Goal: Task Accomplishment & Management: Manage account settings

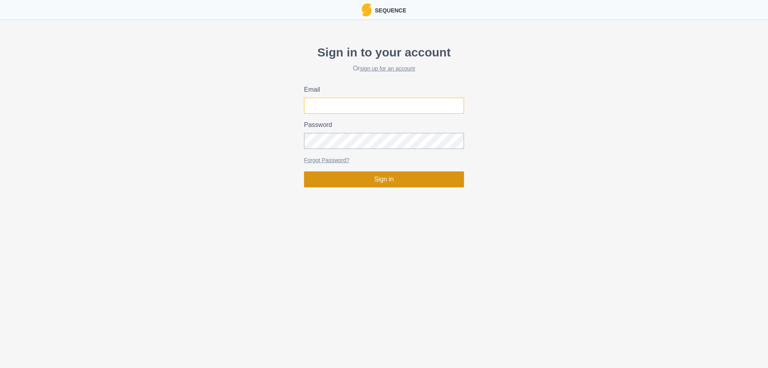
type input "[EMAIL_ADDRESS][DOMAIN_NAME]"
click at [385, 179] on button "Sign in" at bounding box center [384, 179] width 160 height 16
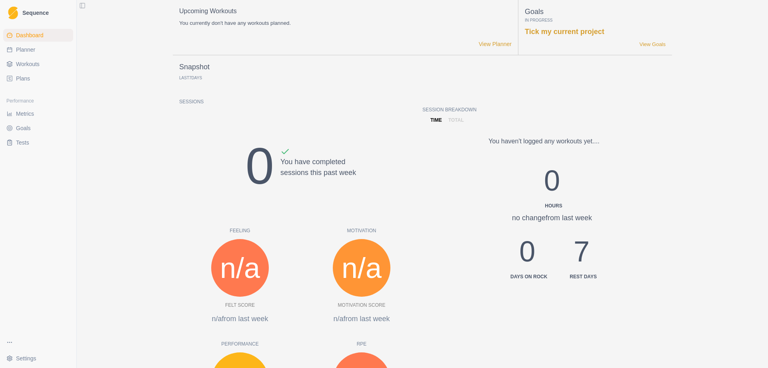
click at [25, 48] on span "Planner" at bounding box center [25, 50] width 19 height 8
select select "month"
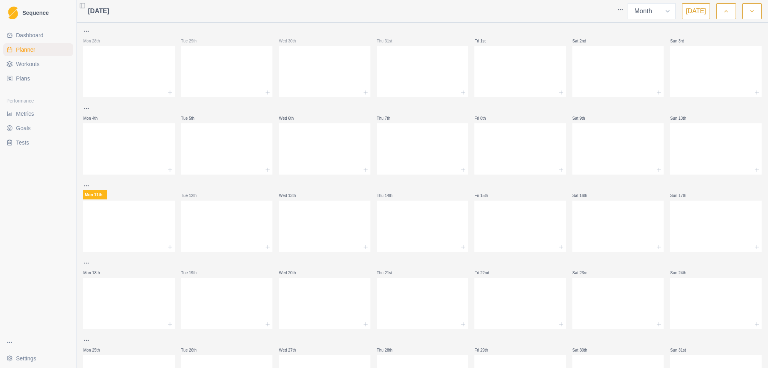
click at [30, 64] on span "Workouts" at bounding box center [28, 64] width 24 height 8
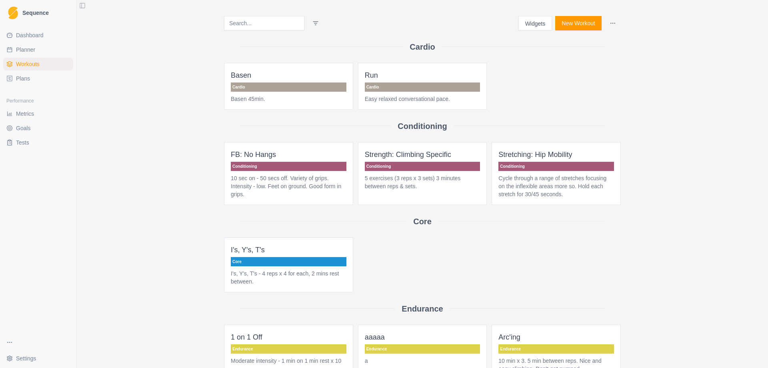
click at [19, 78] on span "Plans" at bounding box center [23, 78] width 14 height 8
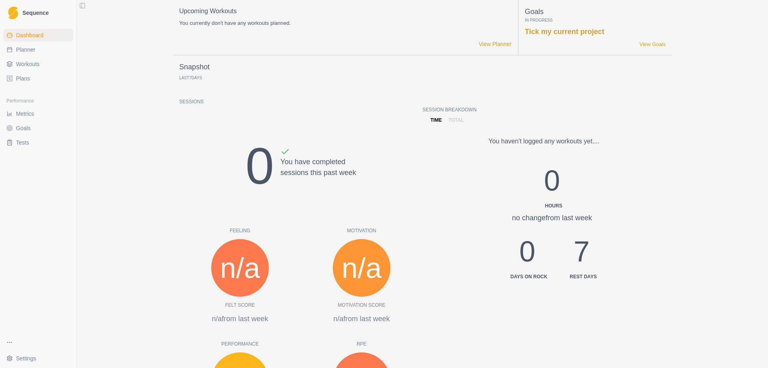
click at [23, 144] on span "Tests" at bounding box center [22, 142] width 13 height 8
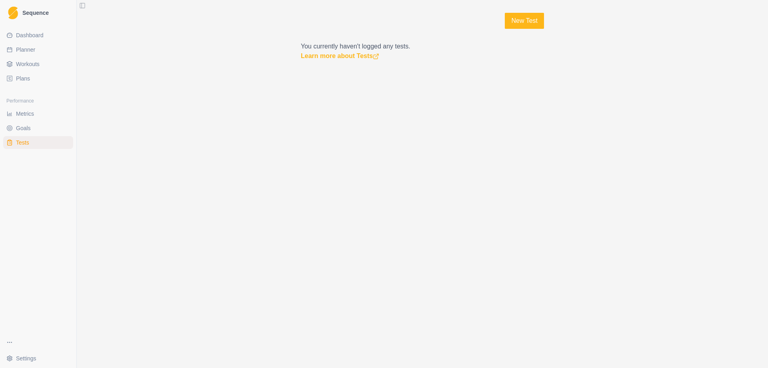
click at [25, 129] on span "Goals" at bounding box center [23, 128] width 15 height 8
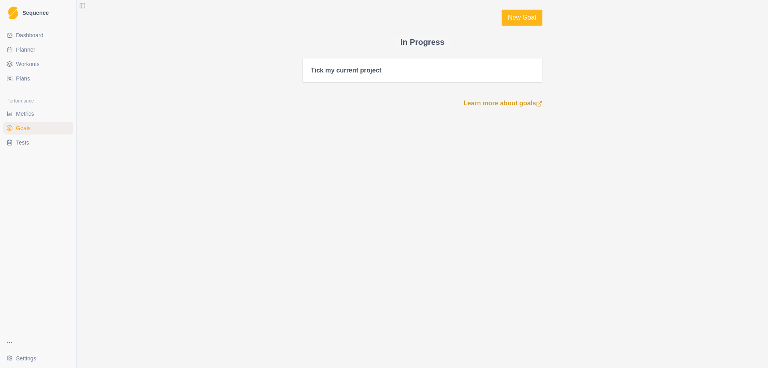
click at [27, 114] on span "Metrics" at bounding box center [25, 114] width 18 height 8
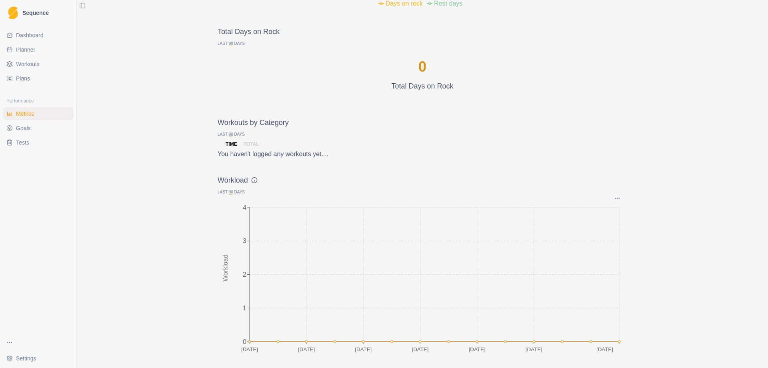
scroll to position [713, 0]
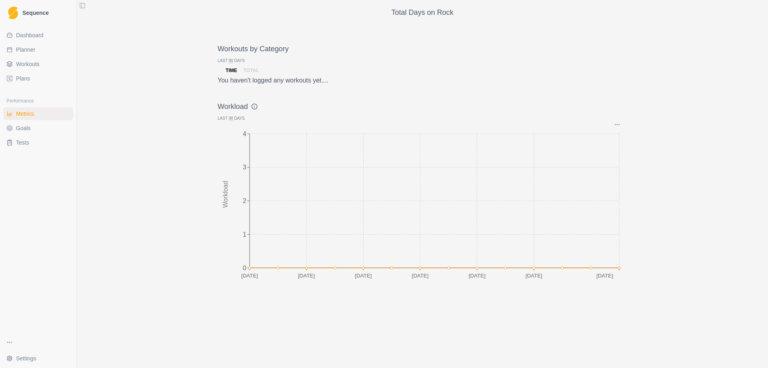
click at [18, 78] on span "Plans" at bounding box center [23, 78] width 14 height 8
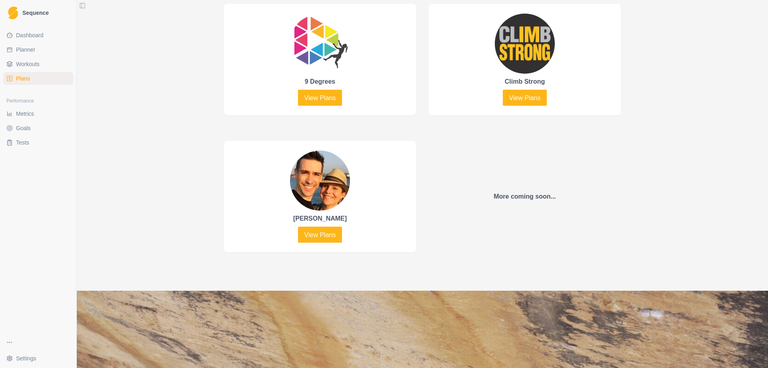
scroll to position [440, 0]
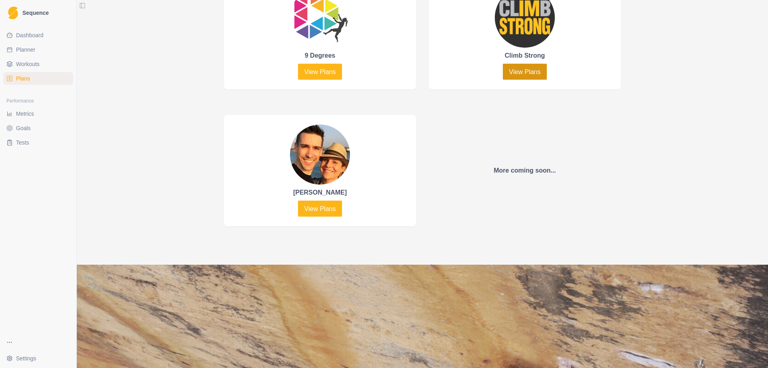
click at [521, 69] on link "View Plans" at bounding box center [525, 72] width 44 height 16
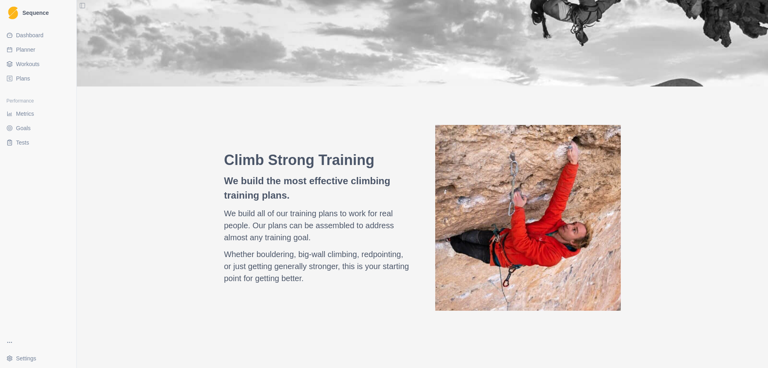
scroll to position [47, 0]
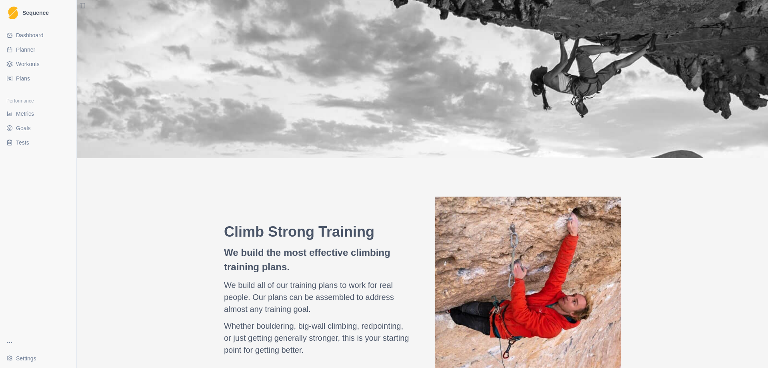
click at [25, 67] on span "Workouts" at bounding box center [28, 64] width 24 height 8
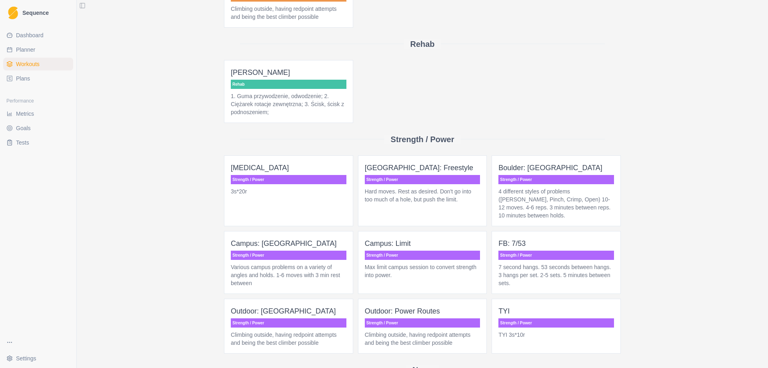
scroll to position [560, 0]
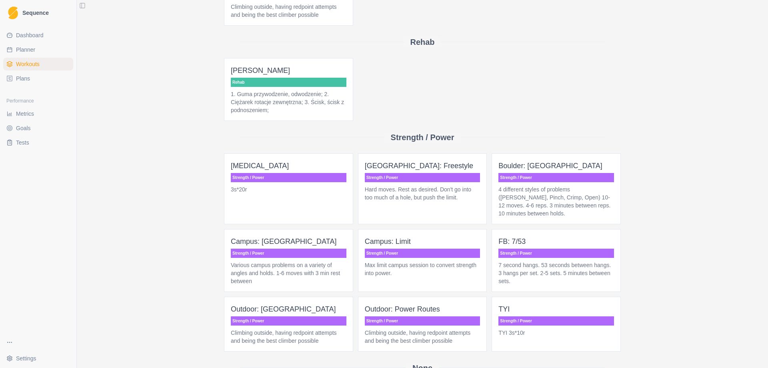
click at [242, 108] on p "1. Guma przywodzenie, odwodzenie; 2. Ciężarek rotacje zewnętrzna; 3. Ścisk, ści…" at bounding box center [289, 102] width 116 height 24
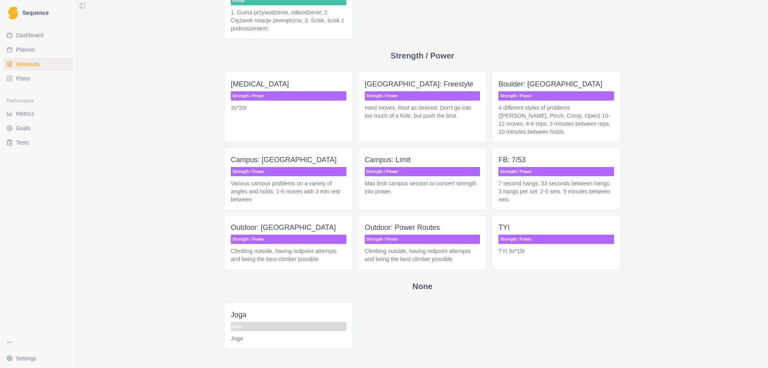
scroll to position [667, 0]
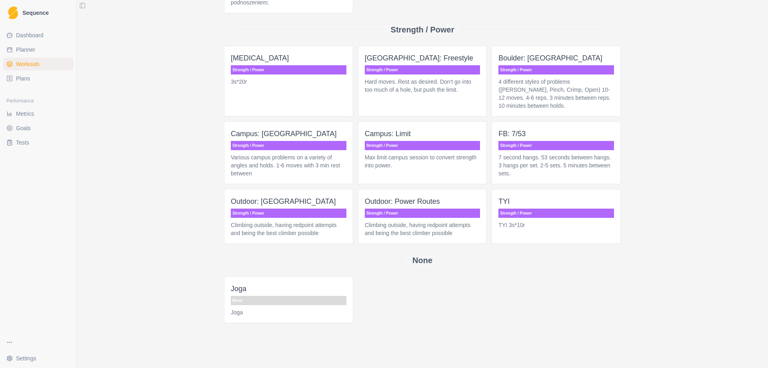
click at [552, 95] on p "4 different styles of problems ([PERSON_NAME], Pinch, Crimp, Open) 10-12 moves.…" at bounding box center [556, 94] width 116 height 32
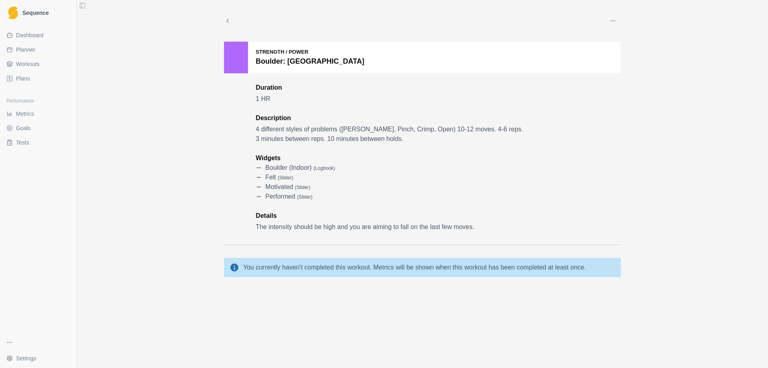
click at [31, 50] on span "Planner" at bounding box center [25, 50] width 19 height 8
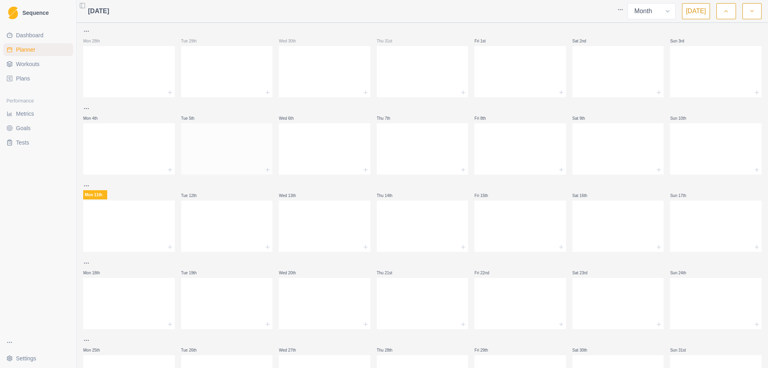
click at [197, 174] on div at bounding box center [227, 170] width 92 height 10
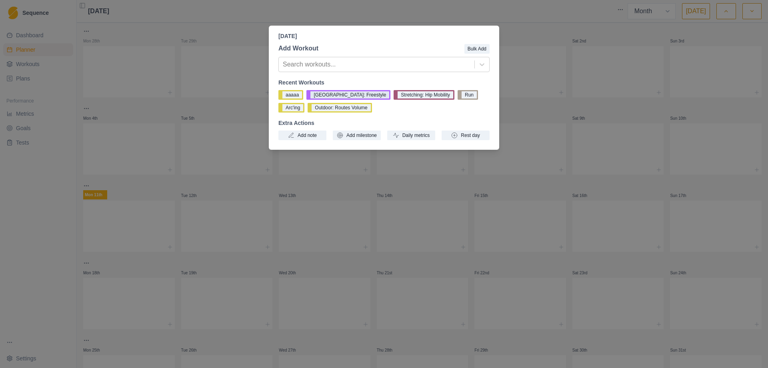
click at [334, 94] on button "[GEOGRAPHIC_DATA]: Freestyle" at bounding box center [348, 95] width 84 height 10
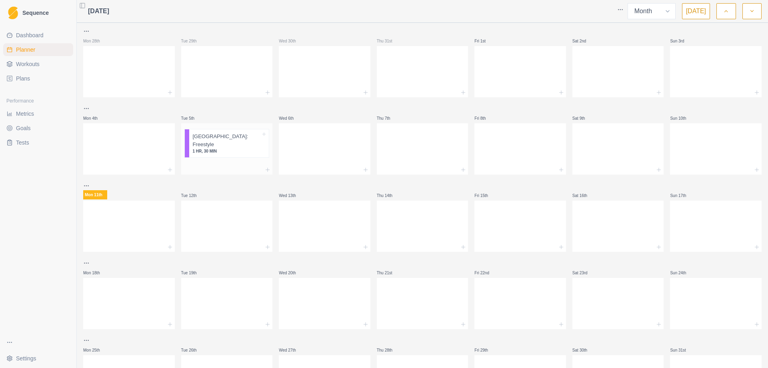
click at [198, 161] on div at bounding box center [227, 163] width 92 height 4
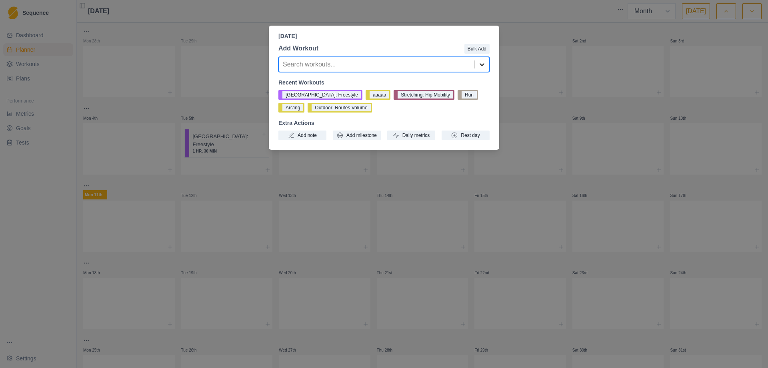
click at [481, 64] on icon at bounding box center [482, 64] width 8 height 8
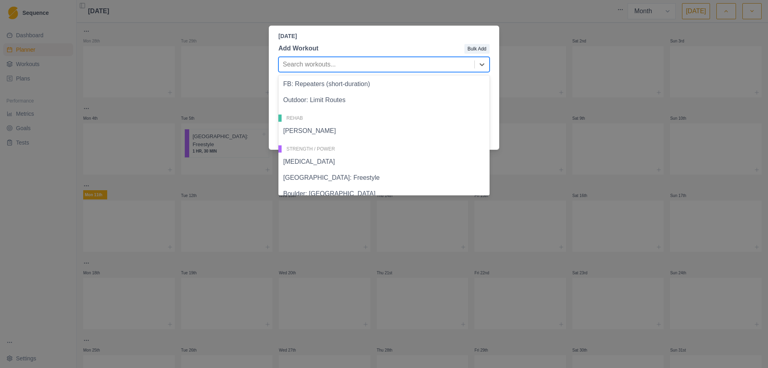
scroll to position [280, 0]
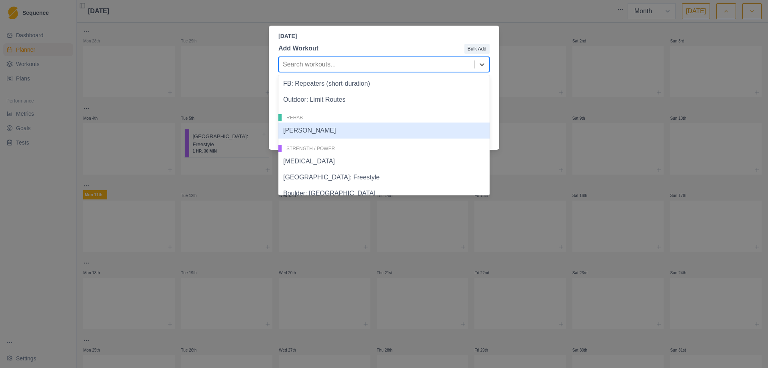
click at [324, 130] on div "[PERSON_NAME]" at bounding box center [383, 130] width 211 height 16
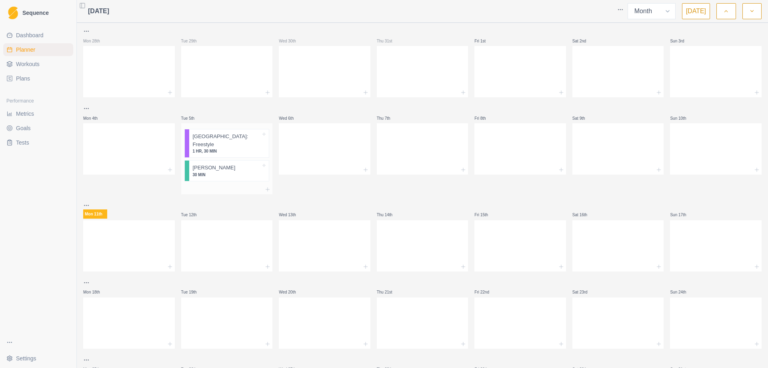
click at [252, 172] on p "30 MIN" at bounding box center [226, 175] width 68 height 6
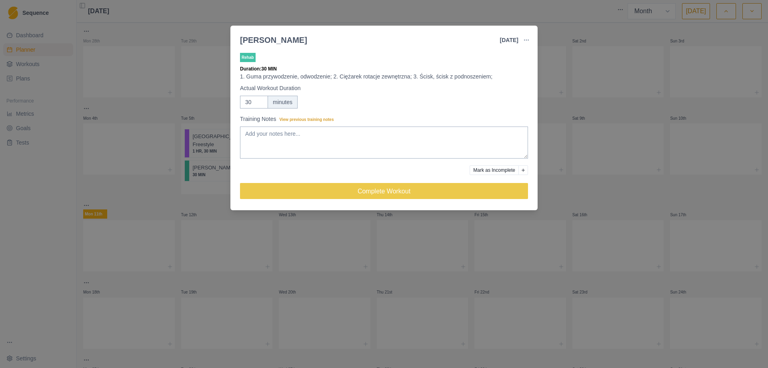
click at [523, 171] on icon "Add reason" at bounding box center [522, 169] width 3 height 3
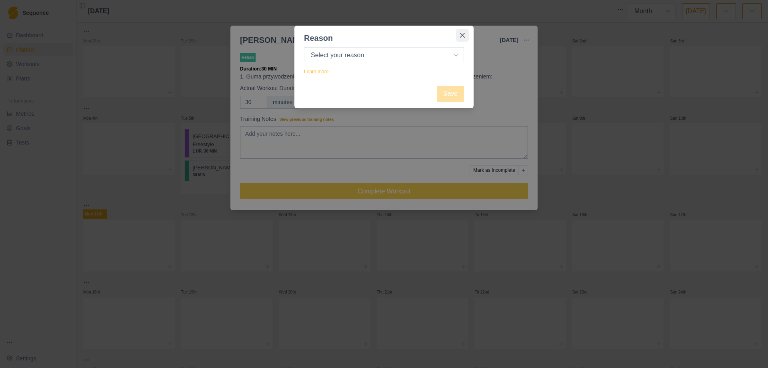
click at [466, 32] on button "Close" at bounding box center [462, 35] width 13 height 13
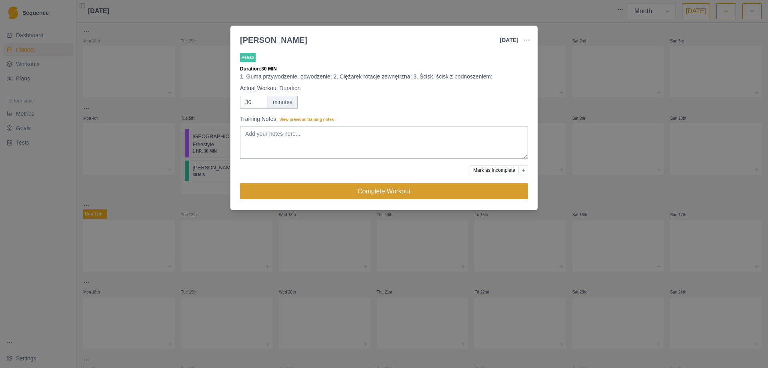
click at [425, 194] on button "Complete Workout" at bounding box center [384, 191] width 288 height 16
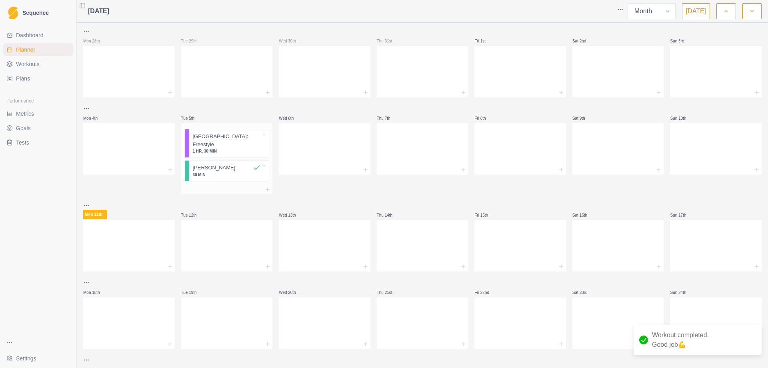
click at [249, 172] on p "30 MIN" at bounding box center [226, 175] width 68 height 6
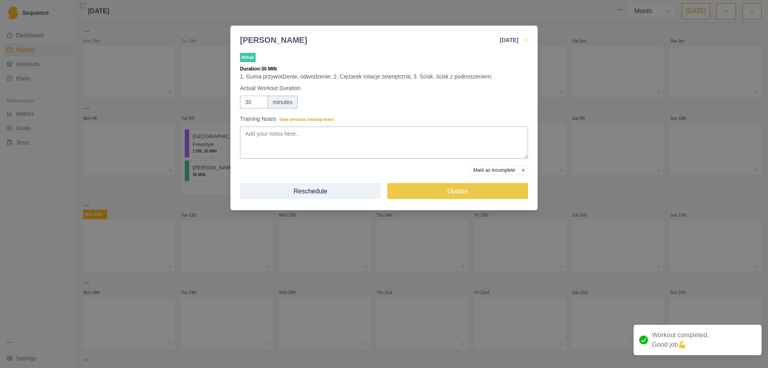
click at [527, 40] on icon "button" at bounding box center [526, 40] width 6 height 6
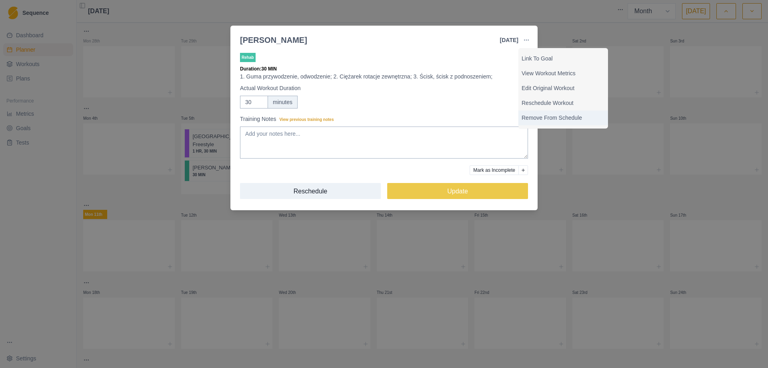
click at [571, 118] on p "Remove From Schedule" at bounding box center [562, 118] width 83 height 8
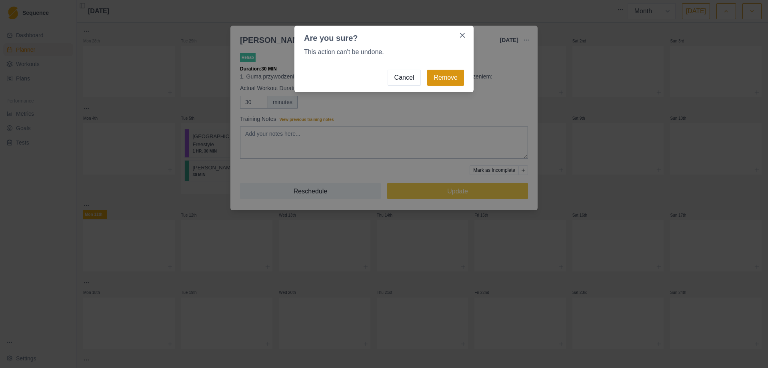
click at [441, 75] on button "Remove" at bounding box center [445, 78] width 37 height 16
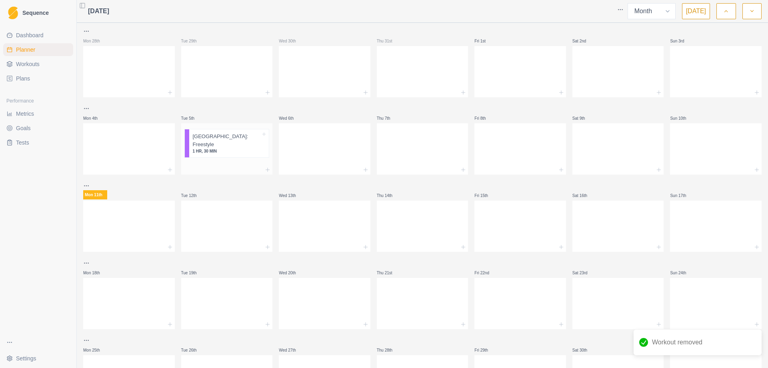
click at [230, 148] on p "1 HR, 30 MIN" at bounding box center [226, 151] width 68 height 6
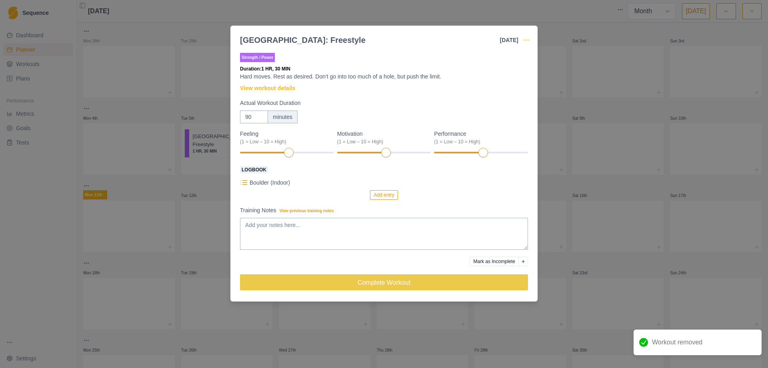
click at [524, 39] on icon "button" at bounding box center [526, 40] width 6 height 6
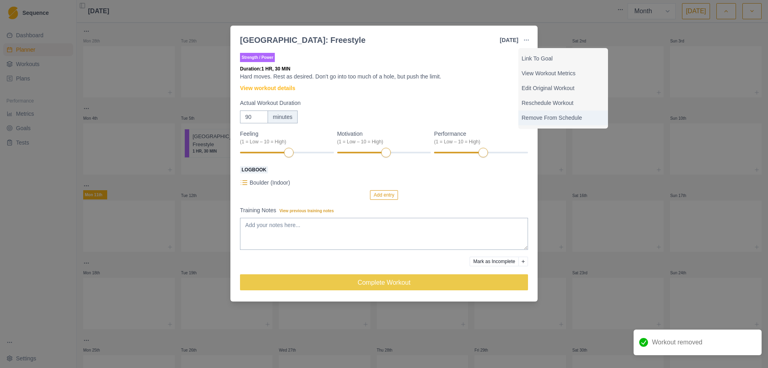
click at [533, 117] on p "Remove From Schedule" at bounding box center [562, 118] width 83 height 8
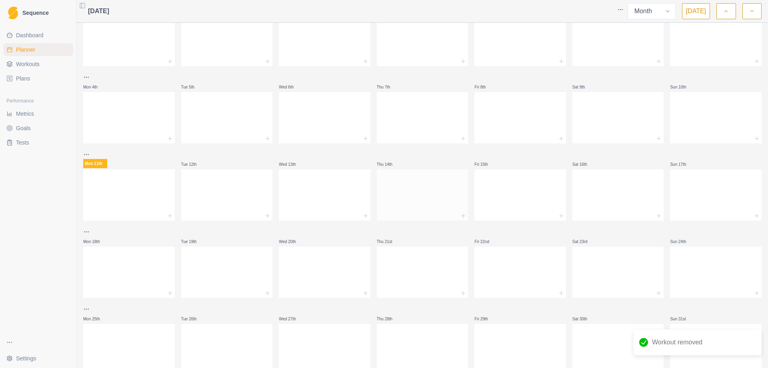
scroll to position [0, 0]
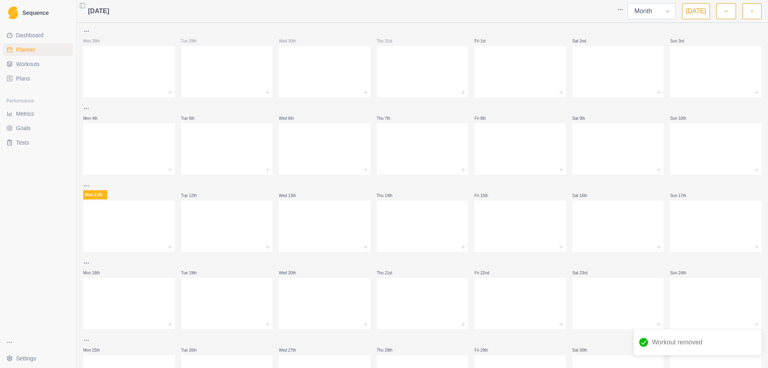
click at [650, 6] on select "Week Month" at bounding box center [651, 11] width 48 height 16
select select "week"
click at [629, 3] on select "Week Month" at bounding box center [651, 11] width 48 height 16
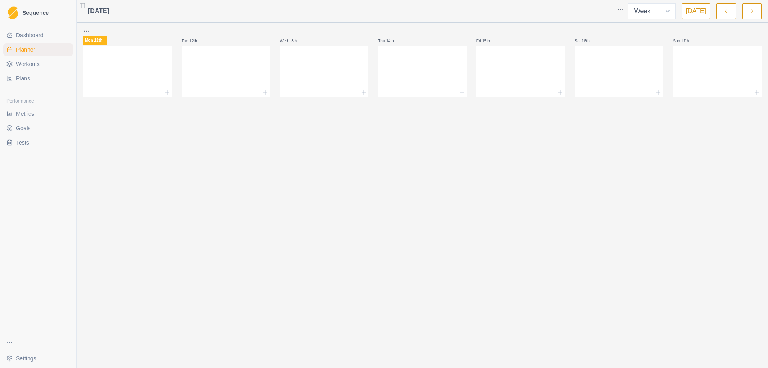
click at [37, 35] on span "Dashboard" at bounding box center [30, 35] width 28 height 8
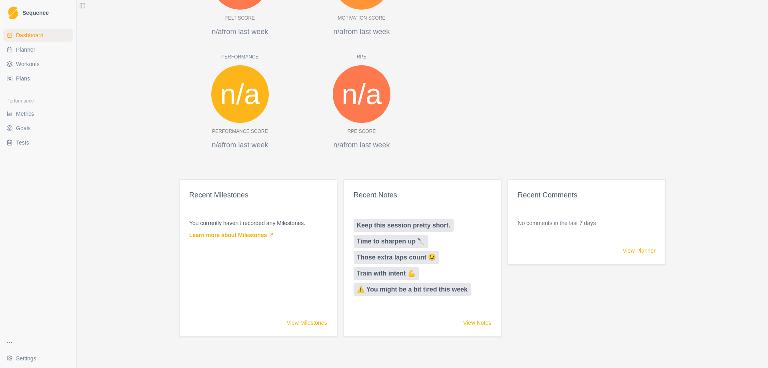
scroll to position [294, 0]
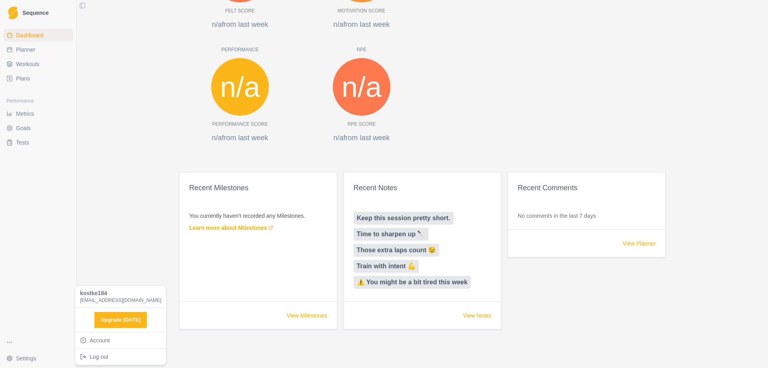
click at [25, 356] on html "Sequence Dashboard Planner Workouts Plans Performance Metrics Goals Tests Setti…" at bounding box center [384, 184] width 768 height 368
click at [118, 338] on link "Account" at bounding box center [121, 340] width 88 height 13
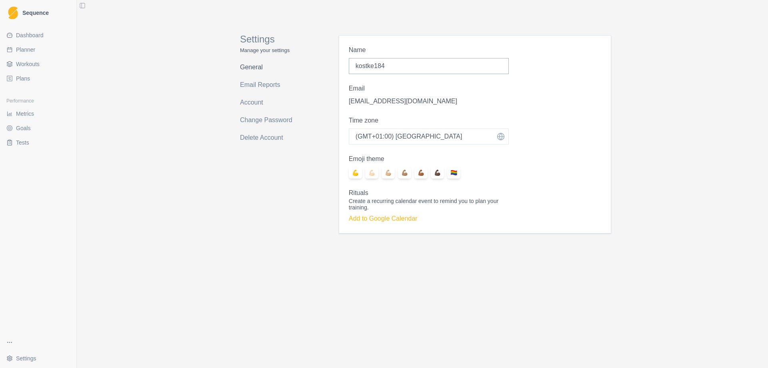
click at [260, 67] on link "General" at bounding box center [272, 67] width 64 height 13
click at [257, 83] on link "Email Reports" at bounding box center [272, 84] width 64 height 13
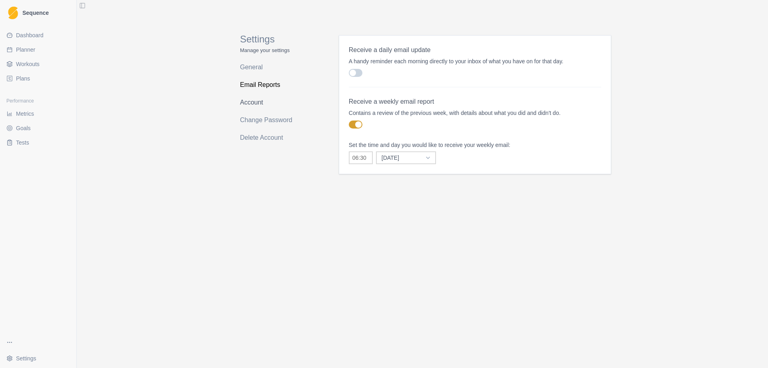
click at [258, 97] on link "Account" at bounding box center [272, 102] width 64 height 13
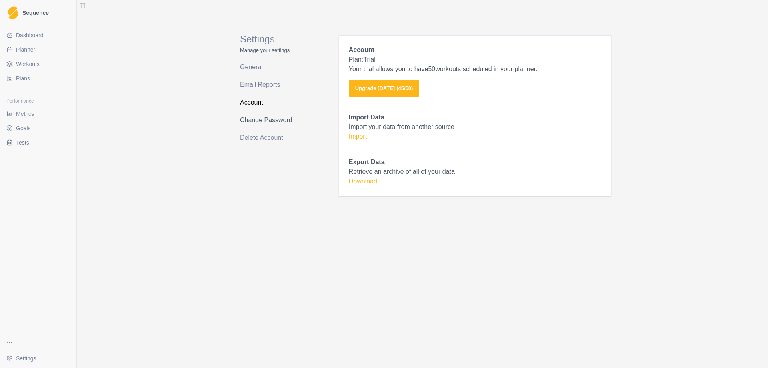
click at [258, 117] on link "Change Password" at bounding box center [272, 120] width 64 height 13
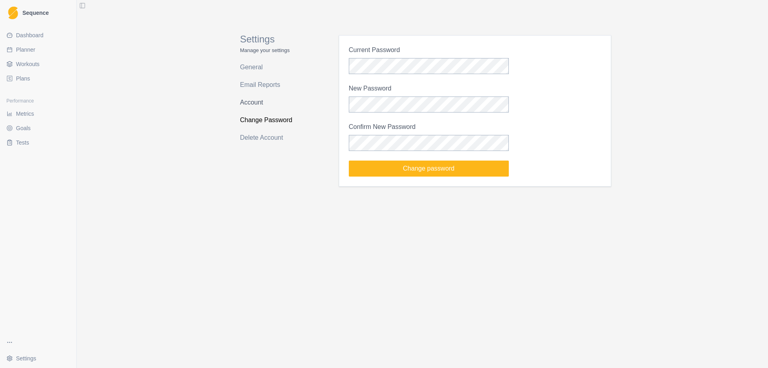
click at [247, 98] on link "Account" at bounding box center [272, 102] width 64 height 13
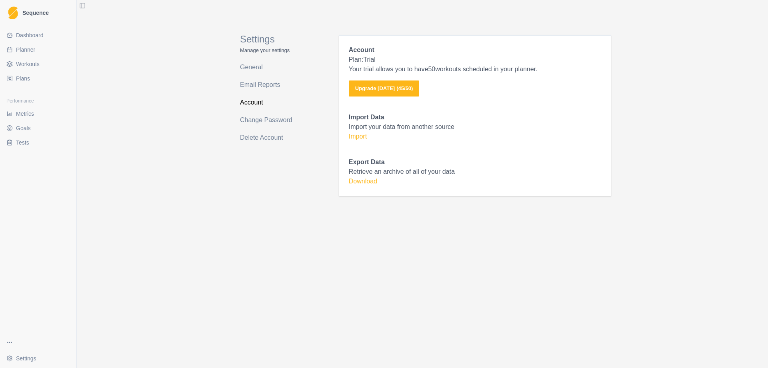
click at [254, 54] on p "Manage your settings" at bounding box center [272, 50] width 64 height 8
drag, startPoint x: 255, startPoint y: 50, endPoint x: 246, endPoint y: 65, distance: 17.0
click at [255, 51] on p "Manage your settings" at bounding box center [272, 50] width 64 height 8
click at [27, 32] on span "Dashboard" at bounding box center [30, 35] width 28 height 8
